Goal: Communication & Community: Answer question/provide support

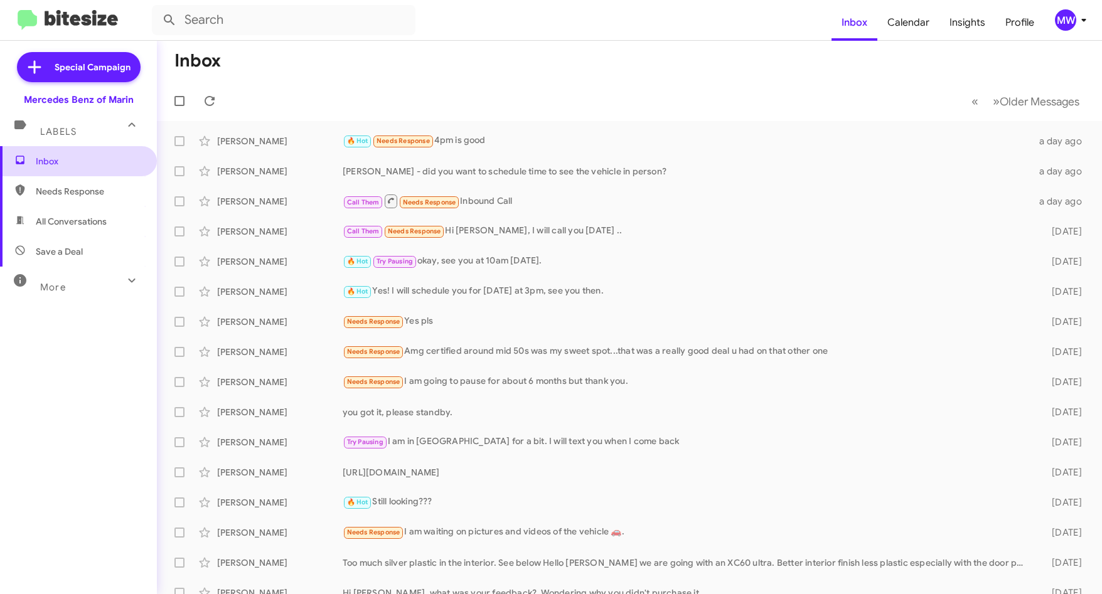
click at [50, 153] on span "Inbox" at bounding box center [78, 161] width 157 height 30
